Goal: Task Accomplishment & Management: Complete application form

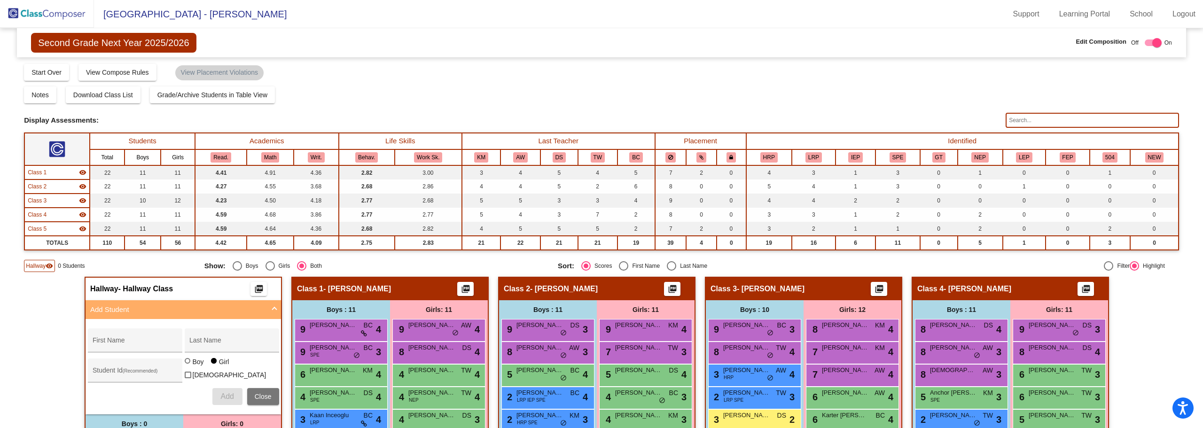
click at [40, 10] on img at bounding box center [47, 14] width 94 height 28
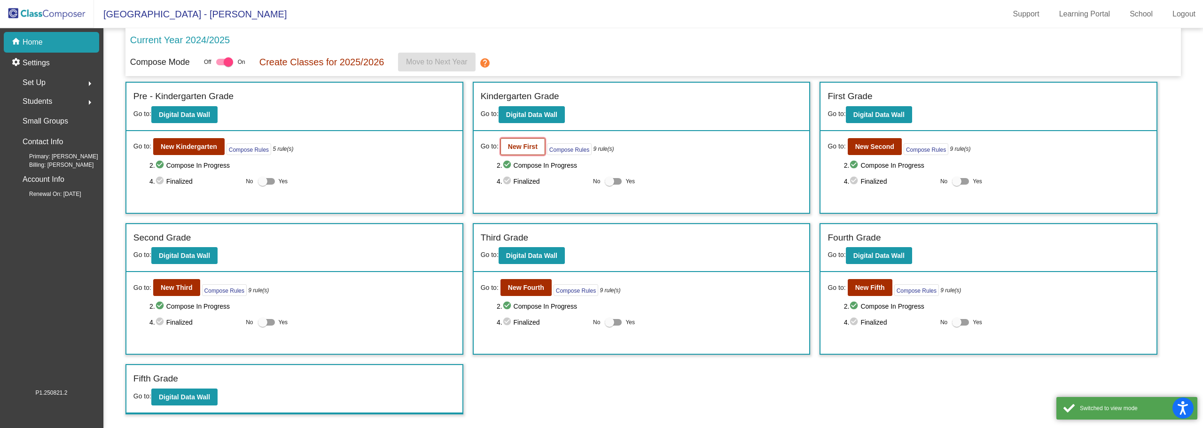
click at [521, 144] on b "New First" at bounding box center [523, 147] width 30 height 8
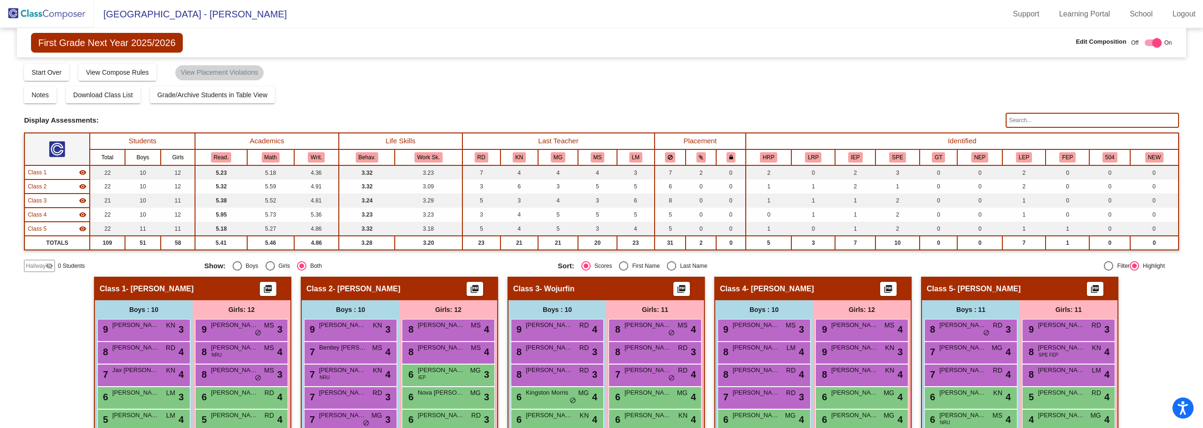
click at [47, 265] on mat-icon "visibility_off" at bounding box center [50, 266] width 8 height 8
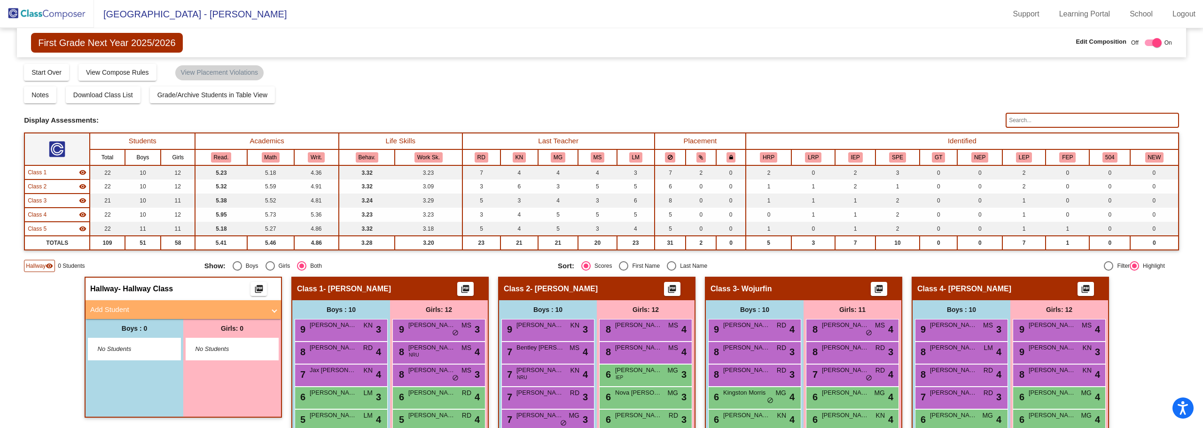
scroll to position [94, 0]
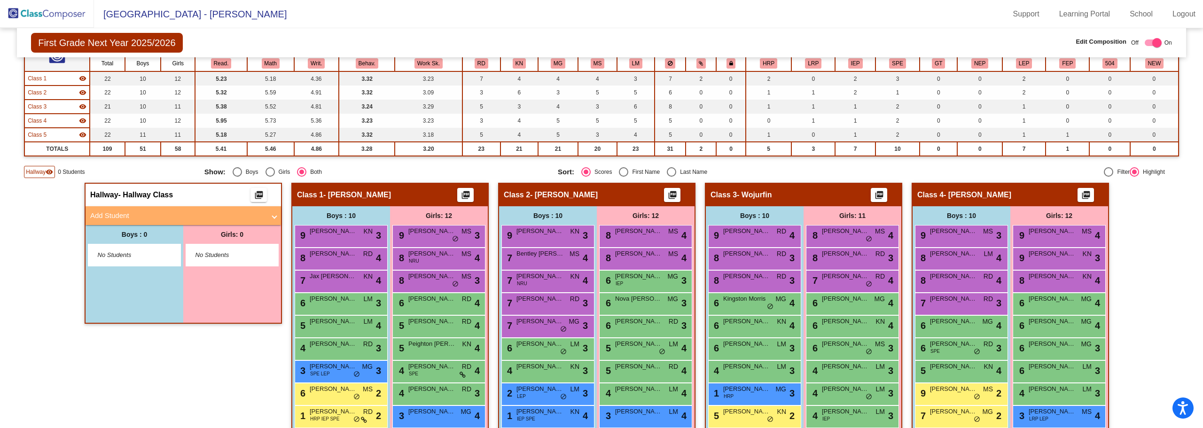
click at [112, 214] on mat-panel-title "Add Student" at bounding box center [177, 216] width 175 height 11
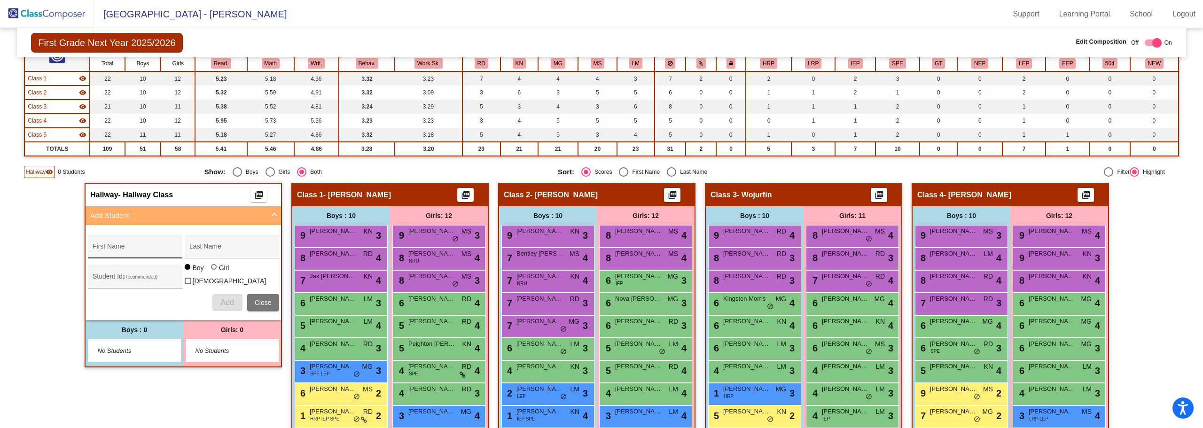
click at [121, 243] on div "First Name" at bounding box center [135, 249] width 85 height 19
type input "Ceager"
type input "Hunziker"
click at [109, 282] on input "Student Id (Recommended)" at bounding box center [135, 280] width 85 height 8
type input "141504"
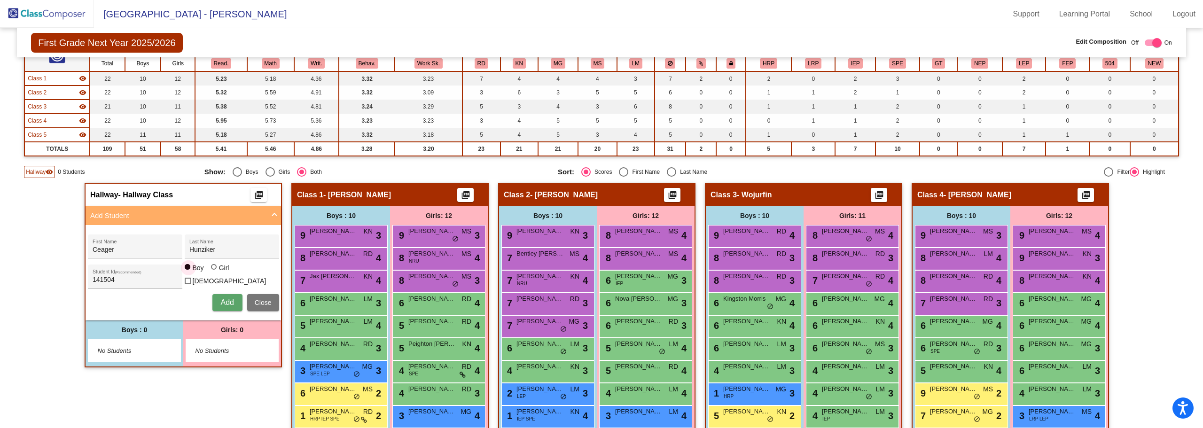
click at [211, 270] on div at bounding box center [214, 267] width 6 height 6
click at [214, 272] on input "Girl" at bounding box center [214, 272] width 0 height 0
radio input "true"
click at [216, 300] on button "Add" at bounding box center [227, 302] width 30 height 17
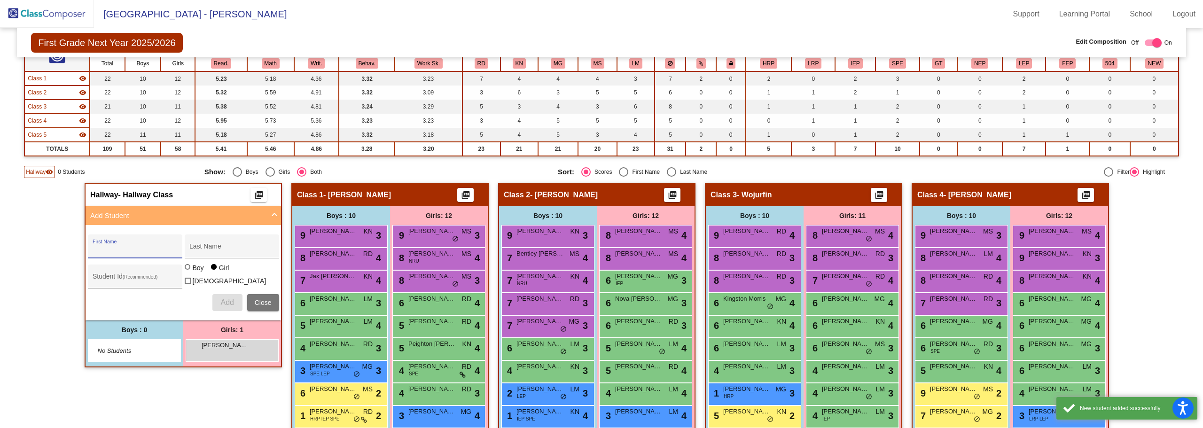
scroll to position [188, 0]
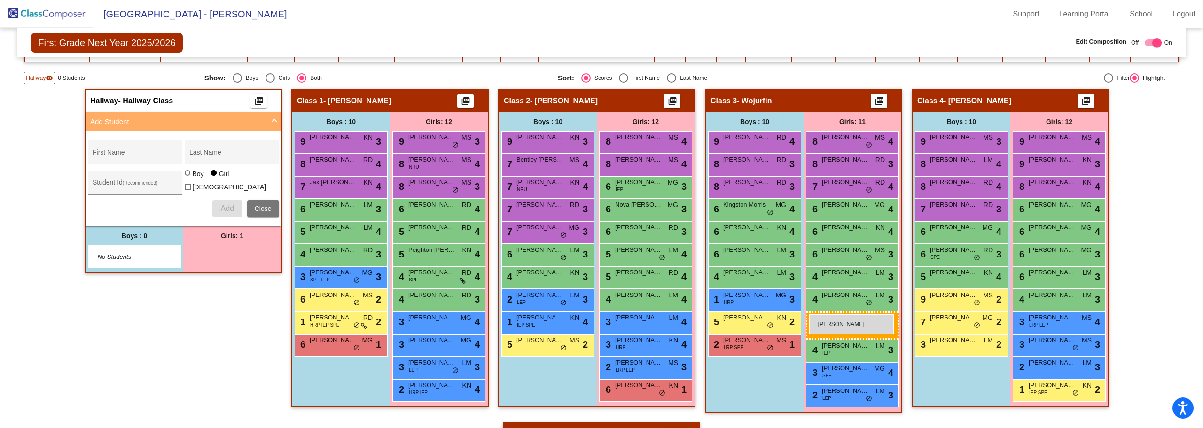
drag, startPoint x: 222, startPoint y: 251, endPoint x: 809, endPoint y: 314, distance: 590.3
